Goal: Task Accomplishment & Management: Manage account settings

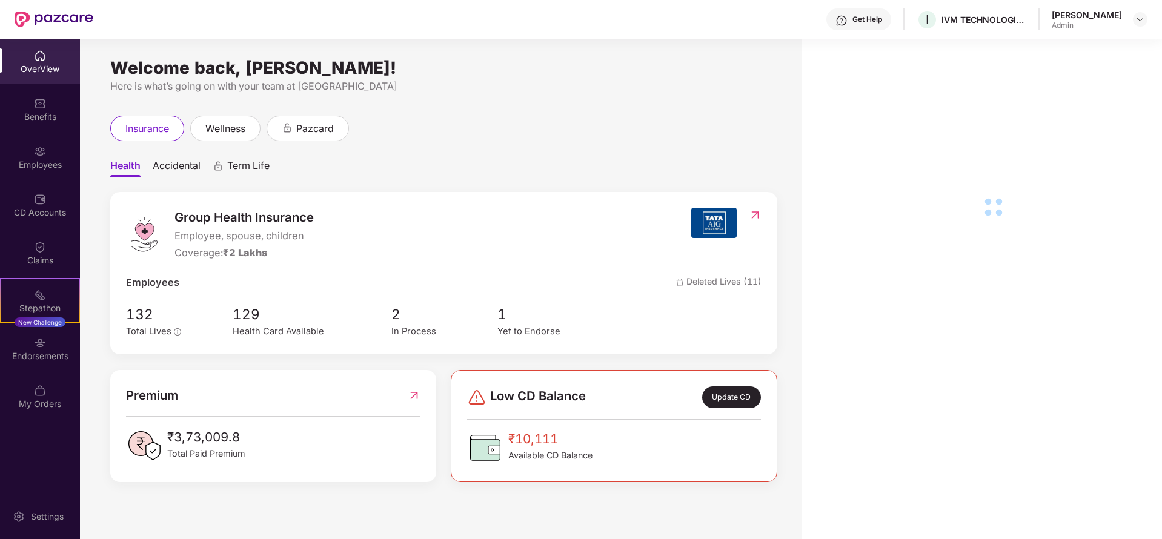
click at [48, 148] on div "Employees" at bounding box center [40, 156] width 80 height 45
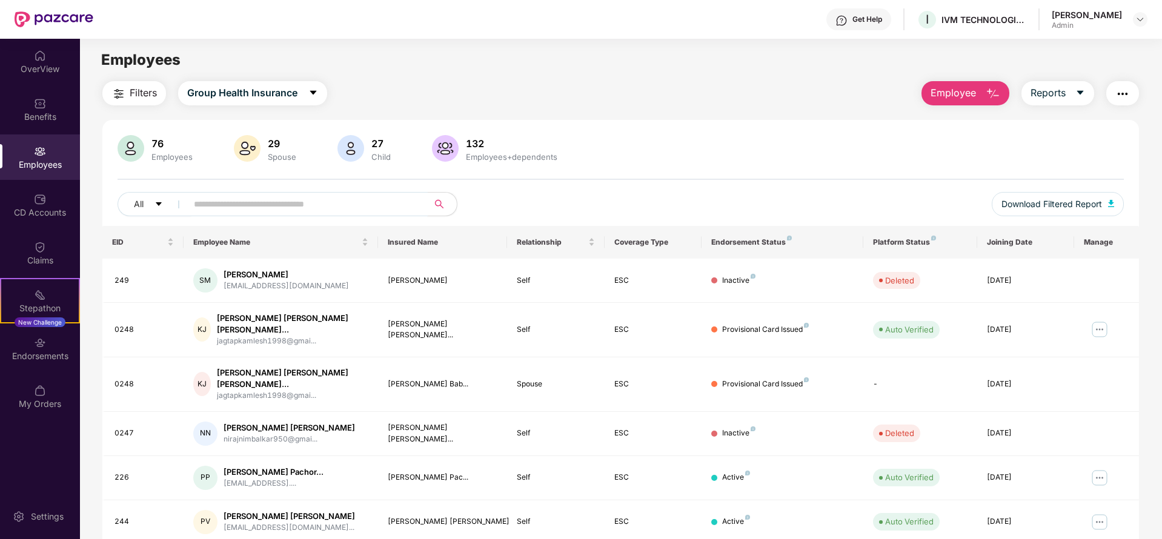
click at [285, 195] on input "text" at bounding box center [302, 204] width 217 height 18
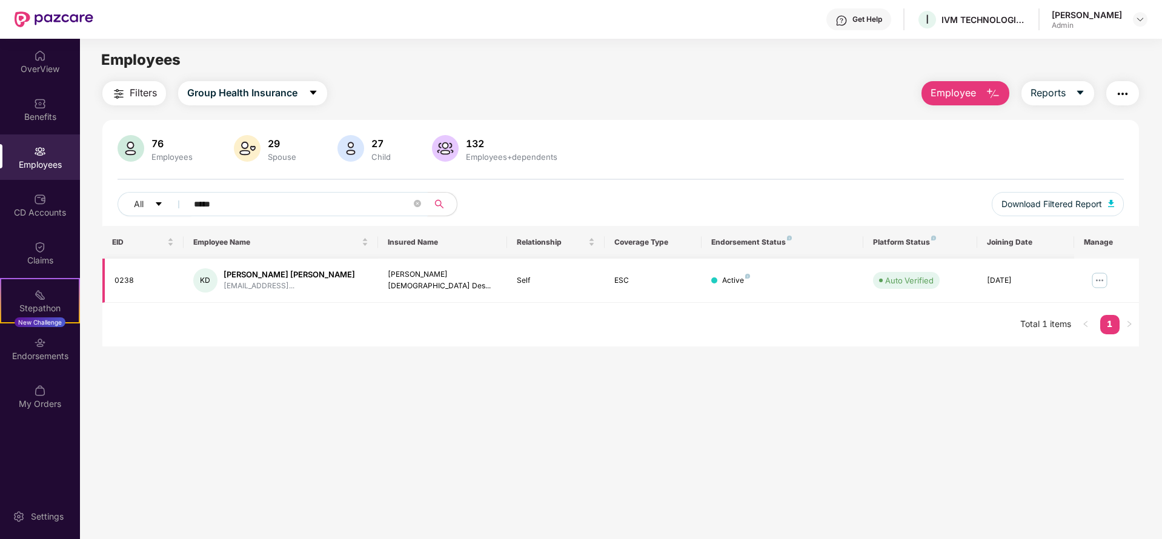
type input "*****"
click at [1098, 275] on img at bounding box center [1099, 280] width 19 height 19
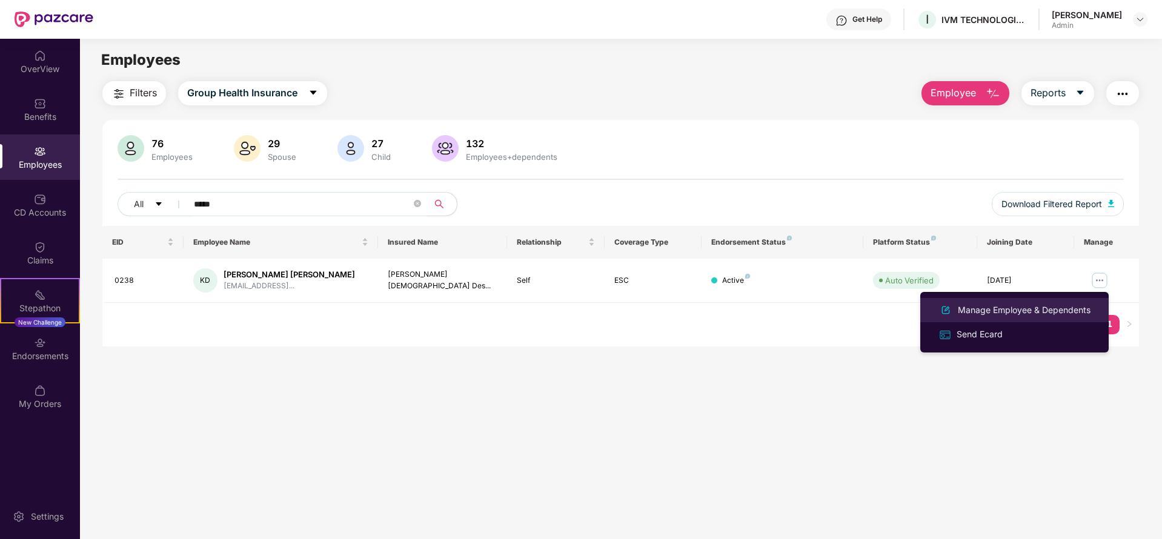
click at [1019, 309] on div "Manage Employee & Dependents" at bounding box center [1024, 310] width 138 height 13
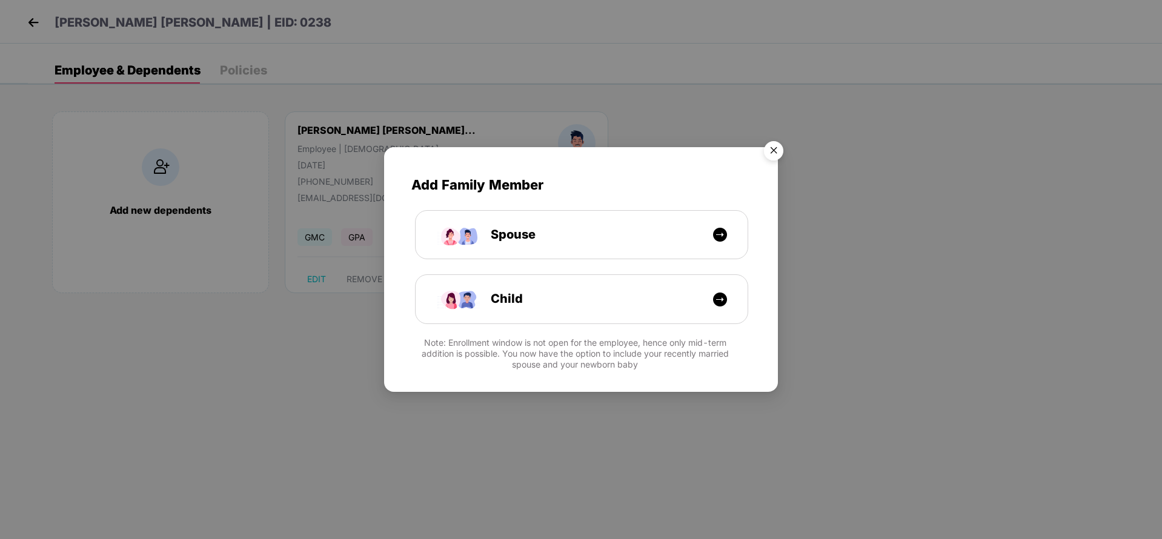
click at [774, 148] on img "Close" at bounding box center [774, 153] width 34 height 34
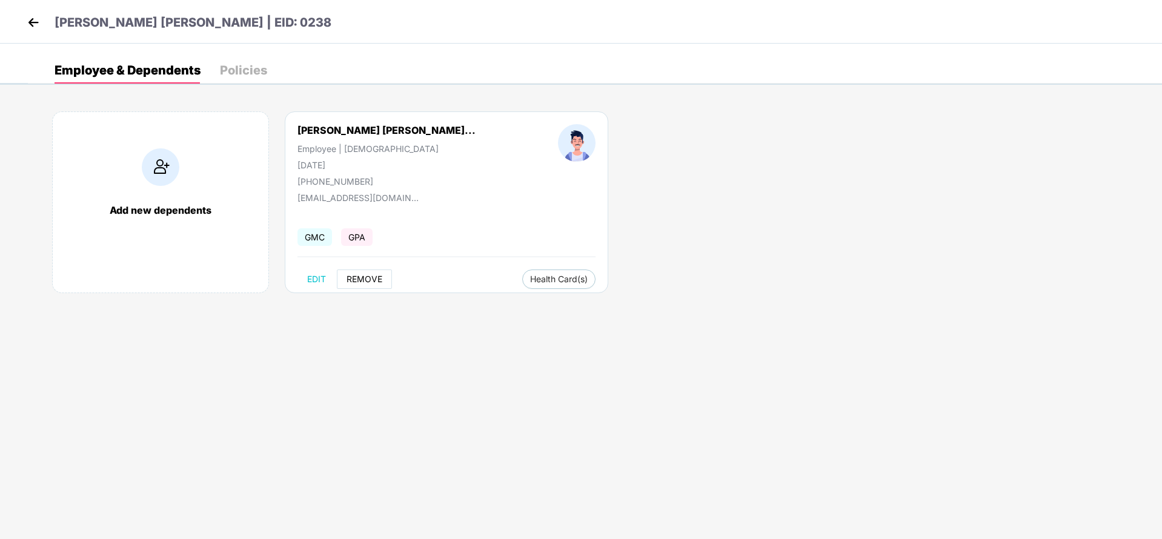
click at [359, 283] on span "REMOVE" at bounding box center [365, 279] width 36 height 10
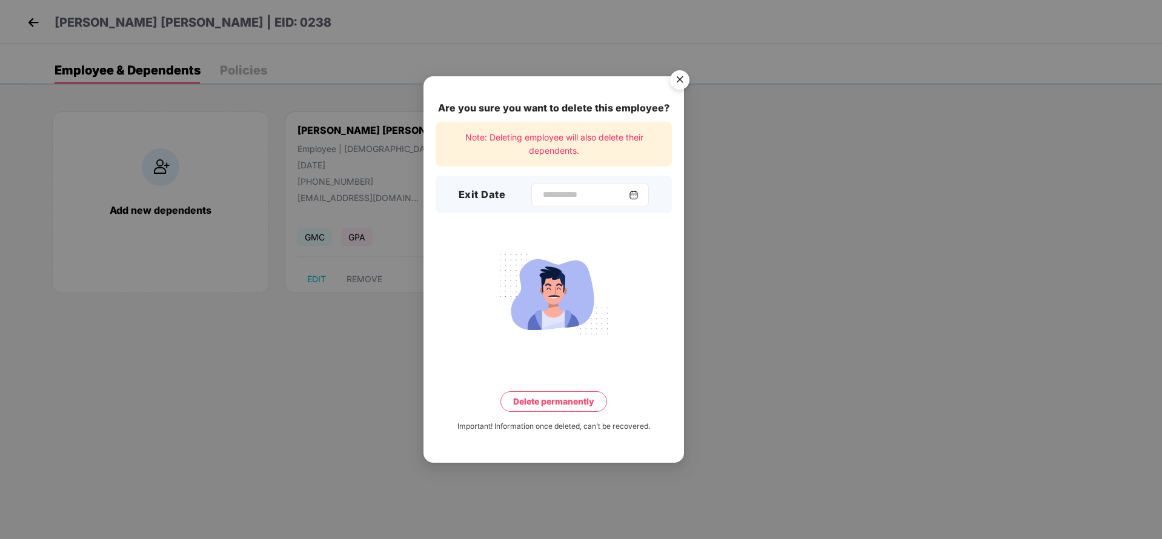
click at [639, 196] on img at bounding box center [634, 195] width 10 height 10
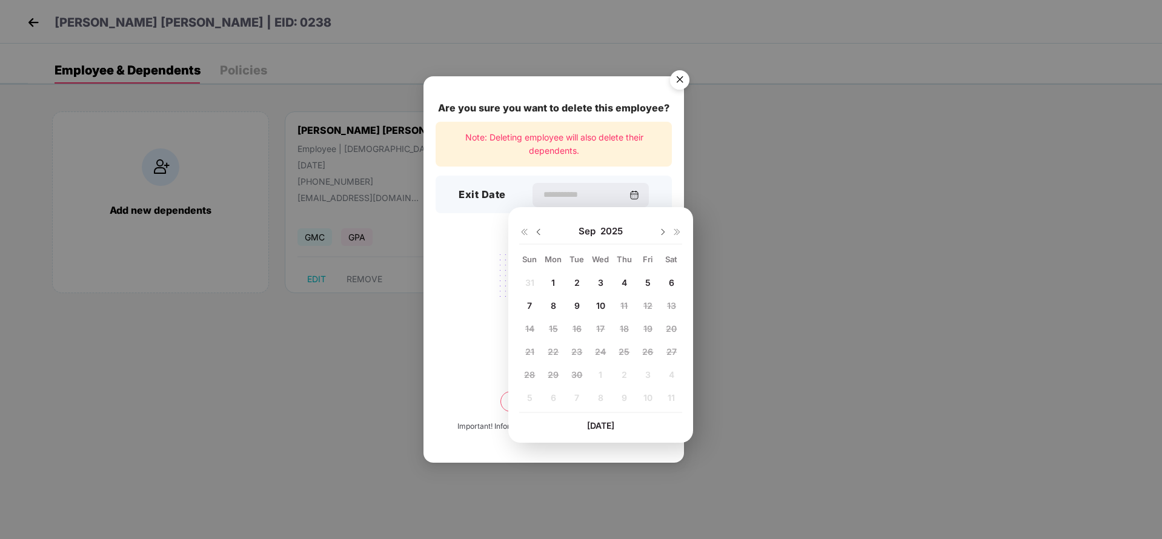
click at [579, 306] on span "9" at bounding box center [576, 305] width 5 height 10
type input "**********"
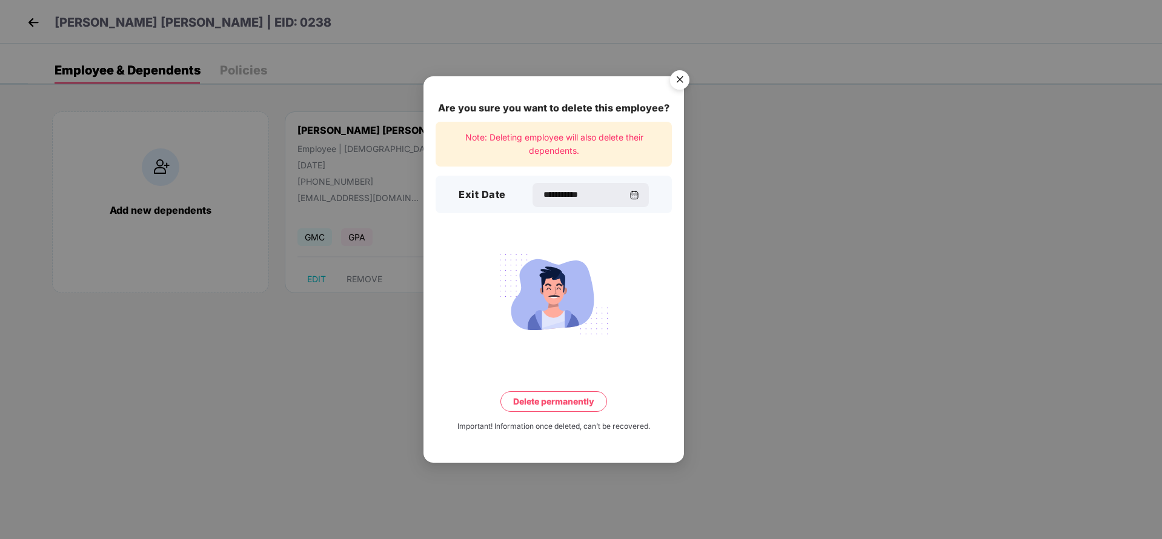
click at [553, 406] on button "Delete permanently" at bounding box center [553, 401] width 107 height 21
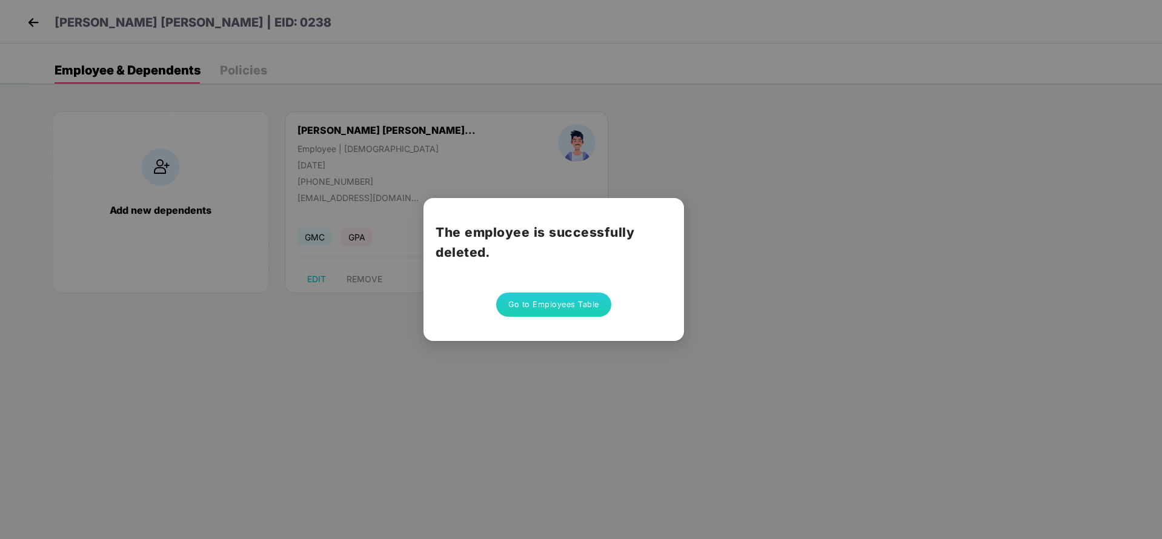
click at [650, 466] on div "The employee is successfully deleted. Go to Employees Table" at bounding box center [581, 269] width 1162 height 539
click at [546, 427] on div "The employee is successfully deleted. Go to Employees Table" at bounding box center [581, 269] width 1162 height 539
click at [569, 305] on button "Go to Employees Table" at bounding box center [553, 305] width 115 height 24
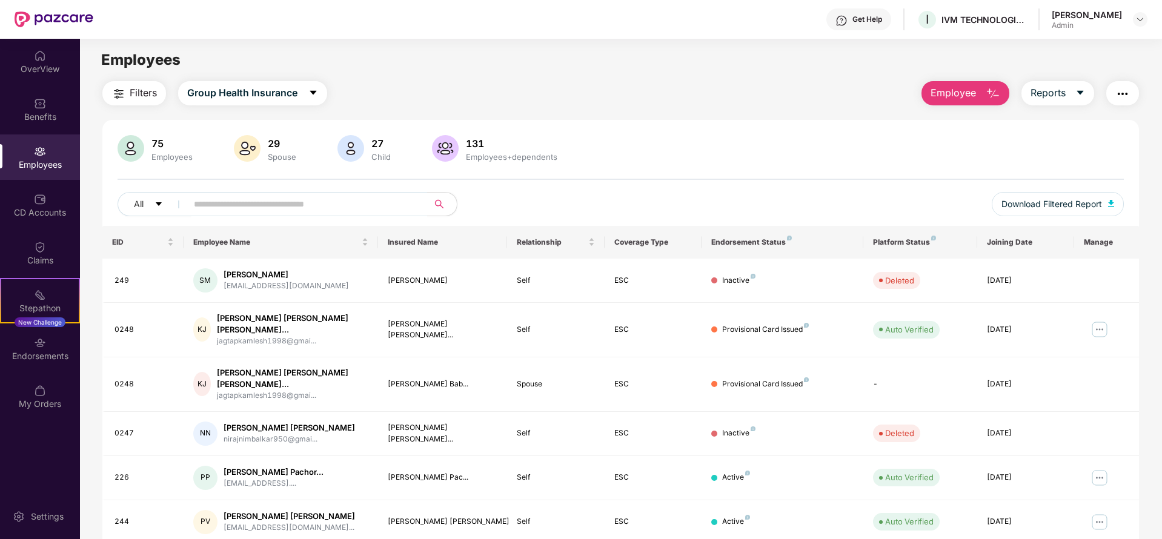
click at [699, 90] on div "Filters Group Health Insurance Employee Reports" at bounding box center [620, 93] width 1037 height 24
